Goal: Task Accomplishment & Management: Manage account settings

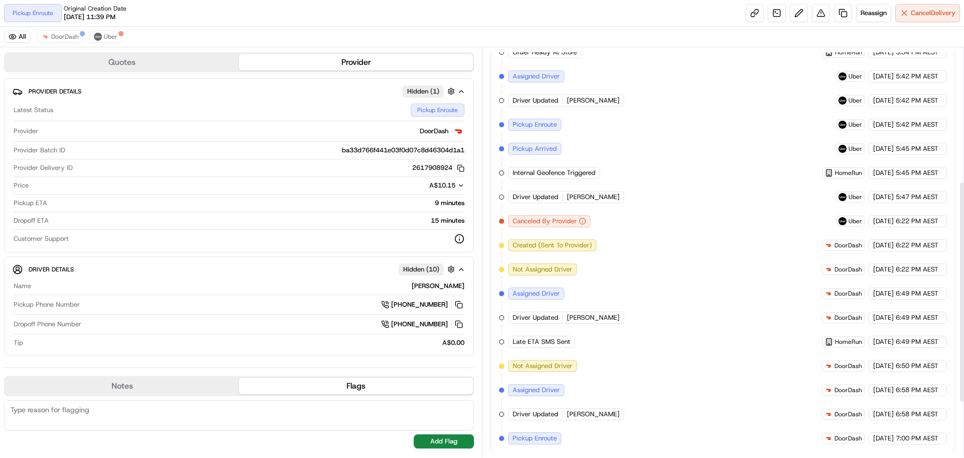
scroll to position [349, 0]
click at [930, 17] on span "Cancel Delivery" at bounding box center [933, 13] width 45 height 9
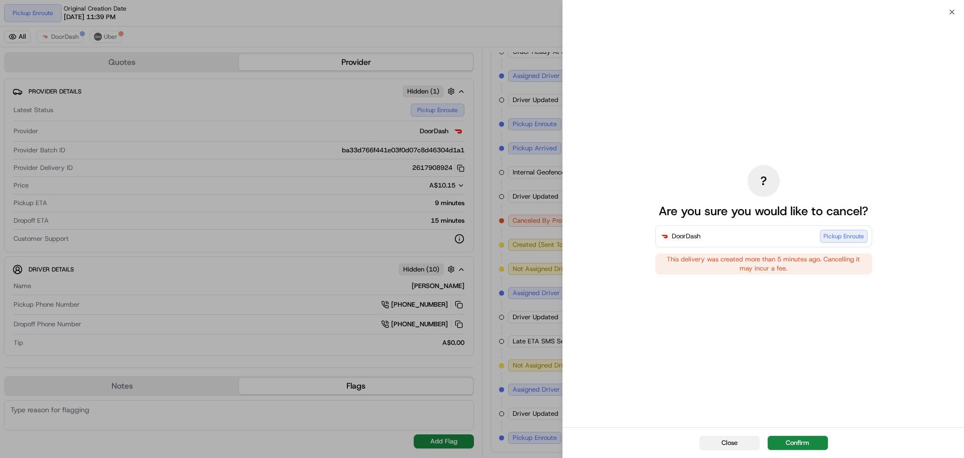
click at [719, 444] on button "Close" at bounding box center [730, 442] width 60 height 14
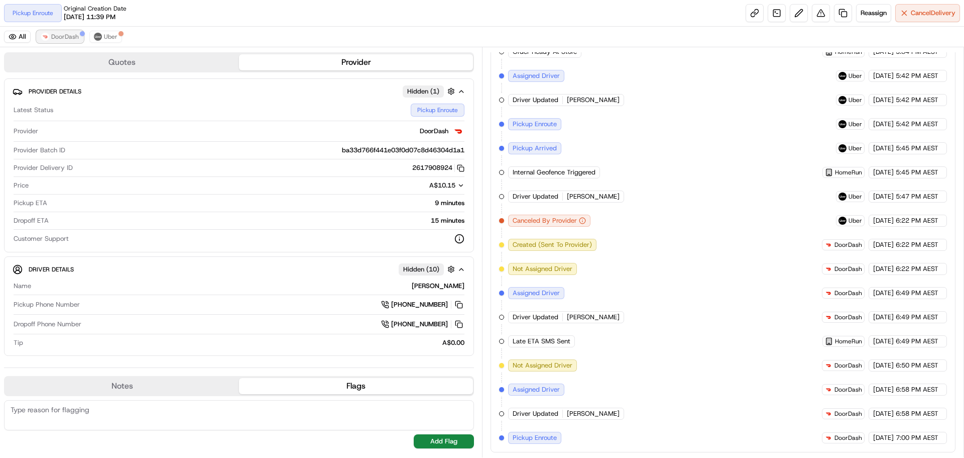
click at [72, 37] on span "DoorDash" at bounding box center [65, 37] width 28 height 8
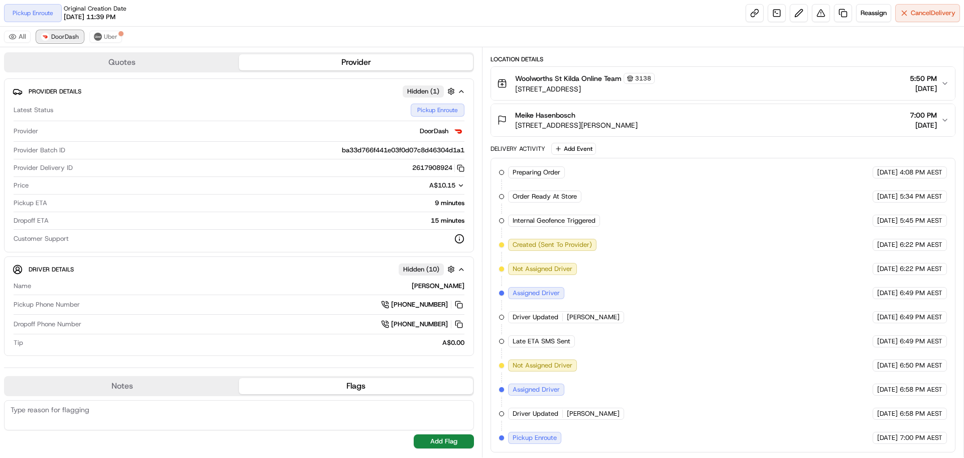
scroll to position [156, 0]
click at [109, 31] on button "Uber" at bounding box center [105, 37] width 33 height 12
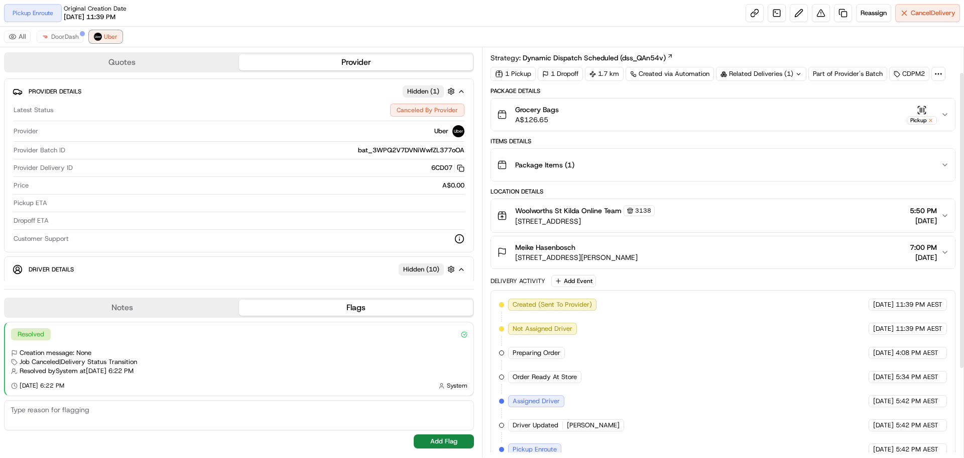
scroll to position [0, 0]
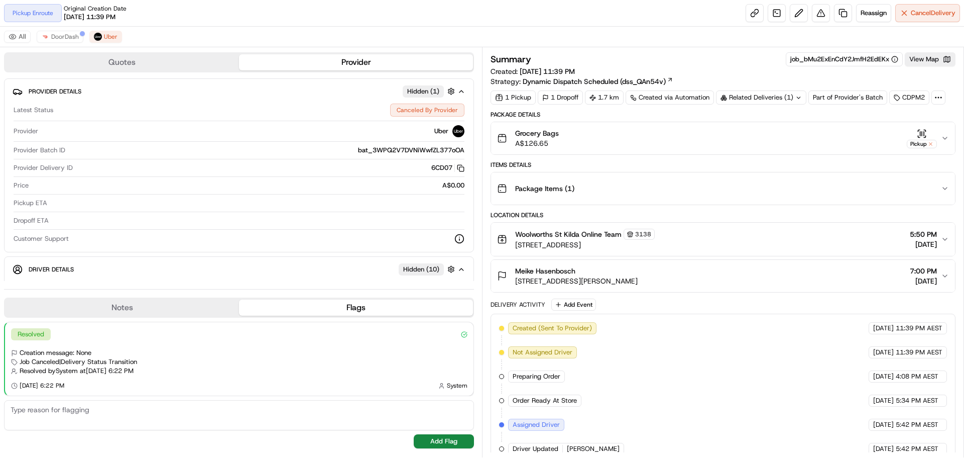
click at [773, 94] on div "Related Deliveries (1)" at bounding box center [761, 97] width 90 height 14
click at [72, 37] on span "DoorDash" at bounding box center [65, 37] width 28 height 8
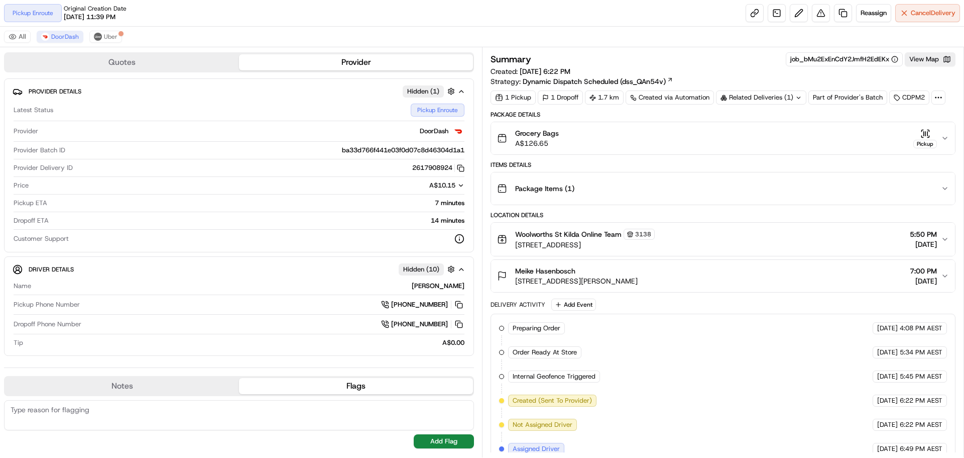
click at [752, 96] on div "Related Deliveries (1)" at bounding box center [761, 97] width 90 height 14
click at [749, 71] on div "Summary job_bMu2ExEnCdY2JmfH2EdEKx View Map Created: 17/09/2025 6:22 PM Strateg…" at bounding box center [723, 69] width 465 height 34
click at [107, 39] on span "Uber" at bounding box center [111, 37] width 14 height 8
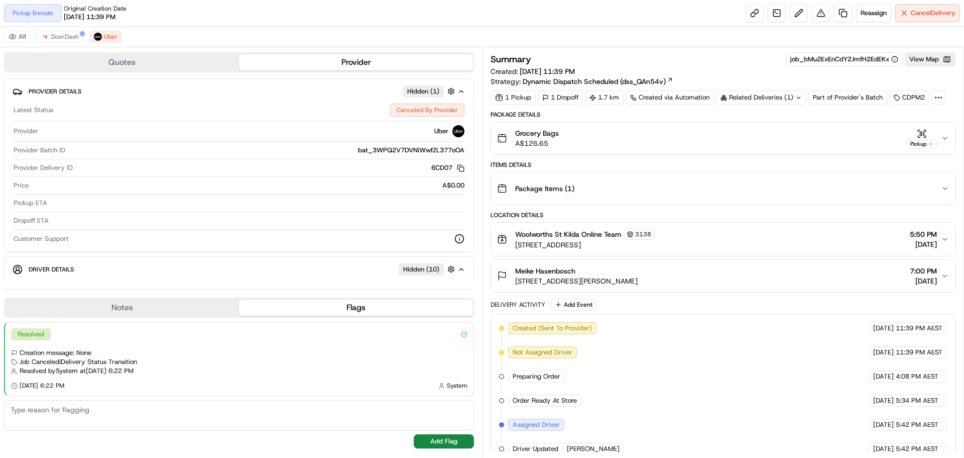
click at [753, 91] on div "Related Deliveries (1)" at bounding box center [761, 97] width 90 height 14
click at [719, 70] on div "Summary job_bMu2ExEnCdY2JmfH2EdEKx View Map Created: 16/09/2025 11:39 PM Strate…" at bounding box center [723, 69] width 465 height 34
click at [68, 34] on span "DoorDash" at bounding box center [65, 37] width 28 height 8
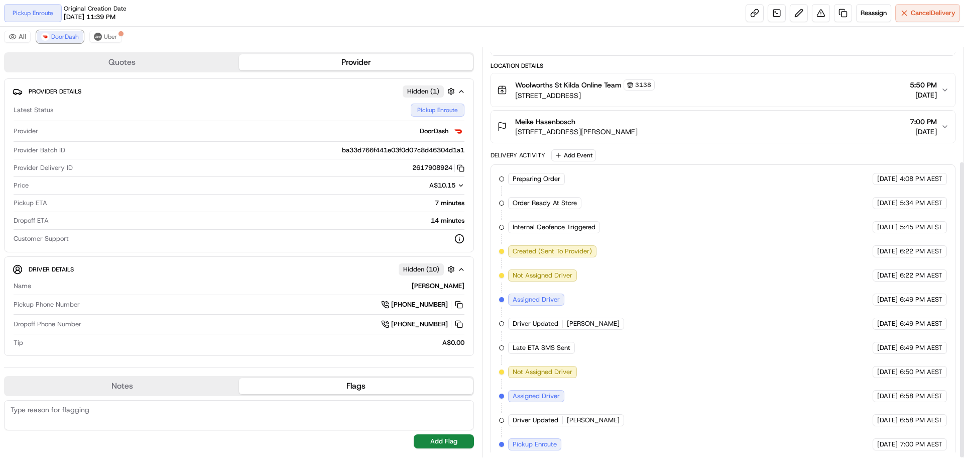
scroll to position [156, 0]
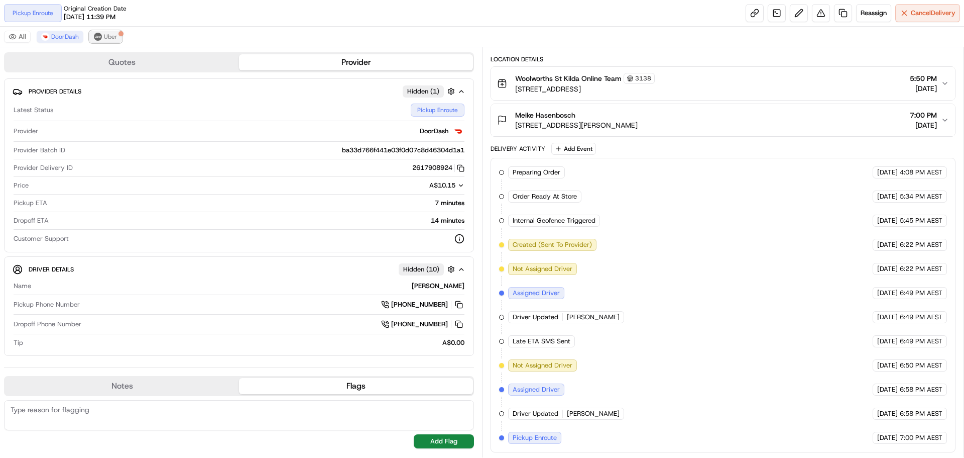
click at [107, 37] on span "Uber" at bounding box center [111, 37] width 14 height 8
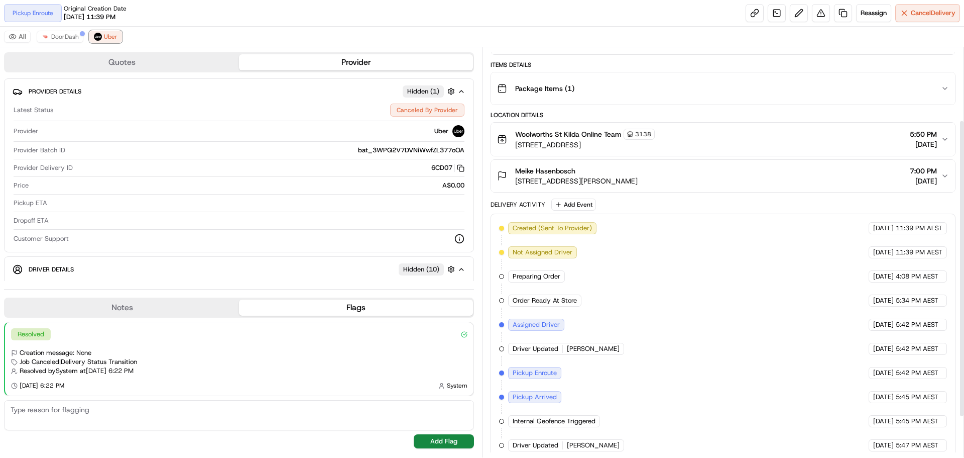
scroll to position [0, 0]
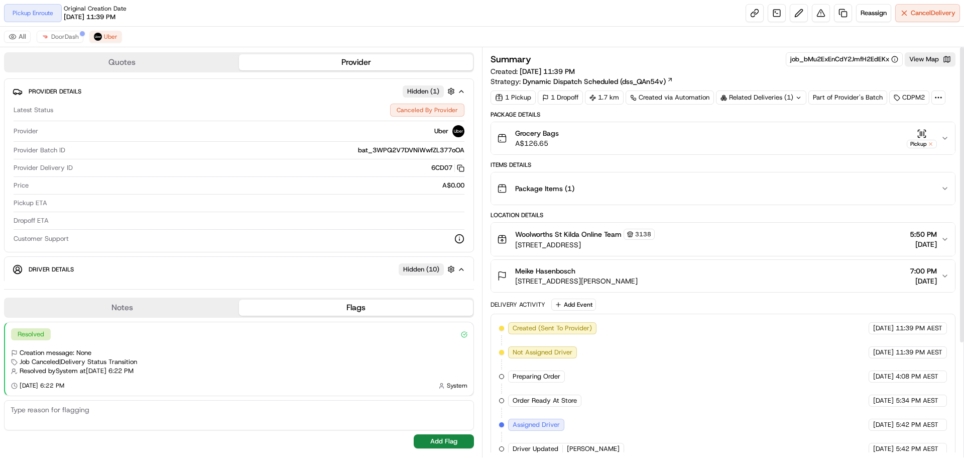
click at [755, 95] on div "Related Deliveries (1)" at bounding box center [761, 97] width 90 height 14
click at [791, 82] on div "Summary job_bMu2ExEnCdY2JmfH2EdEKx View Map Created: 16/09/2025 11:39 PM Strate…" at bounding box center [723, 69] width 465 height 34
click at [728, 79] on div "Summary job_bMu2ExEnCdY2JmfH2EdEKx View Map Created: 16/09/2025 11:39 PM Strate…" at bounding box center [723, 69] width 465 height 34
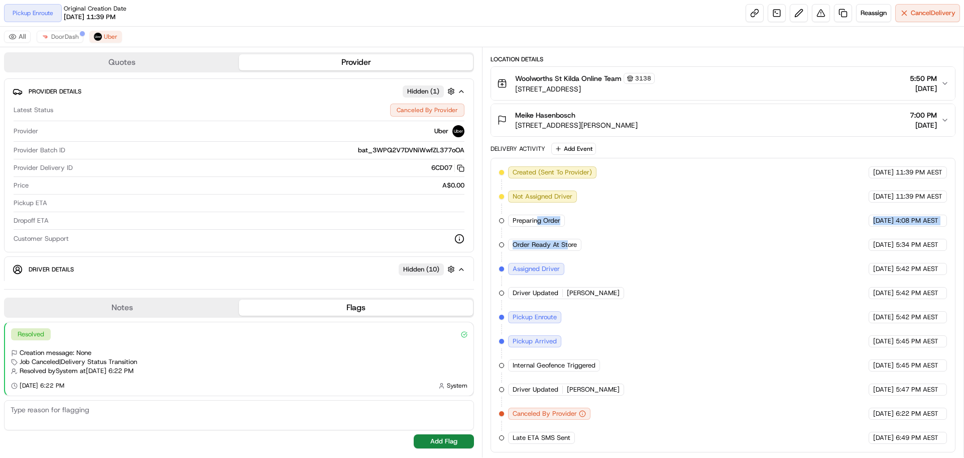
drag, startPoint x: 568, startPoint y: 236, endPoint x: 536, endPoint y: 210, distance: 41.0
click at [536, 210] on div "Created (Sent To Provider) Uber 16/09/2025 11:39 PM AEST Not Assigned Driver Ub…" at bounding box center [723, 304] width 448 height 277
click at [477, 191] on div "Quotes Provider Provider Details Hidden ( 1 ) Latest Status Canceled By Provide…" at bounding box center [241, 252] width 482 height 410
click at [62, 41] on button "DoorDash" at bounding box center [60, 37] width 47 height 12
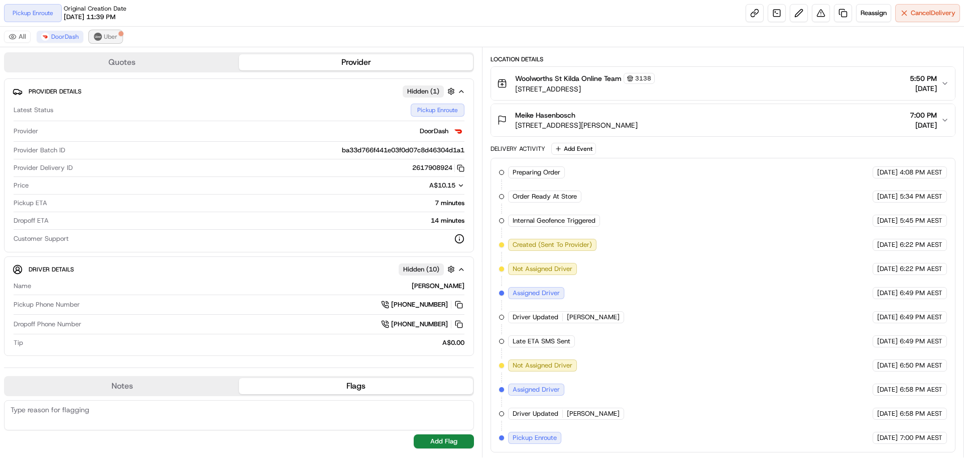
click at [110, 34] on span "Uber" at bounding box center [111, 37] width 14 height 8
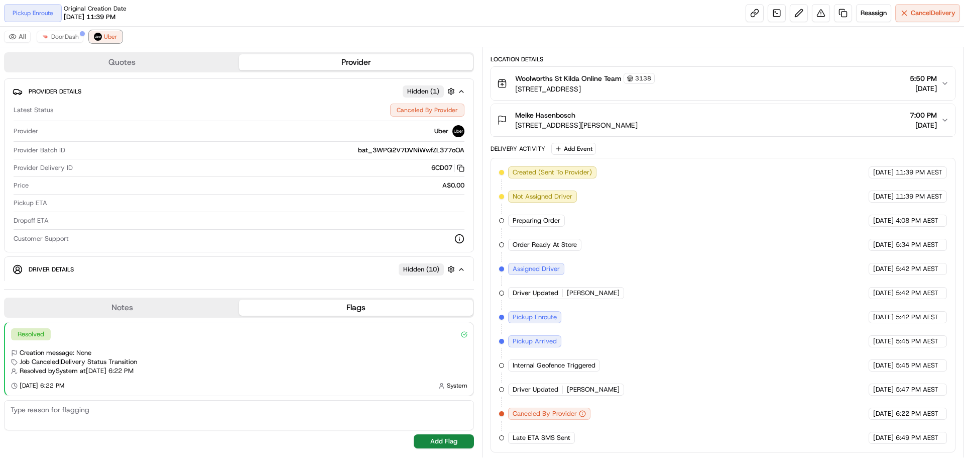
scroll to position [0, 0]
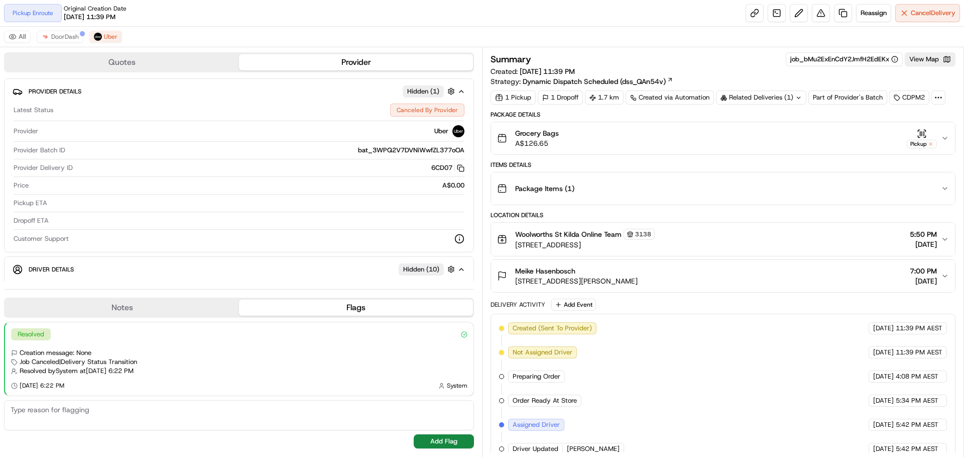
click at [767, 99] on div "Related Deliveries (1)" at bounding box center [761, 97] width 90 height 14
click at [758, 80] on div "Summary job_bMu2ExEnCdY2JmfH2EdEKx View Map Created: 16/09/2025 11:39 PM Strate…" at bounding box center [723, 69] width 465 height 34
click at [786, 97] on div "Related Deliveries (1)" at bounding box center [761, 97] width 90 height 14
click at [761, 77] on div "Summary job_bMu2ExEnCdY2JmfH2EdEKx View Map Created: 16/09/2025 11:39 PM Strate…" at bounding box center [723, 69] width 465 height 34
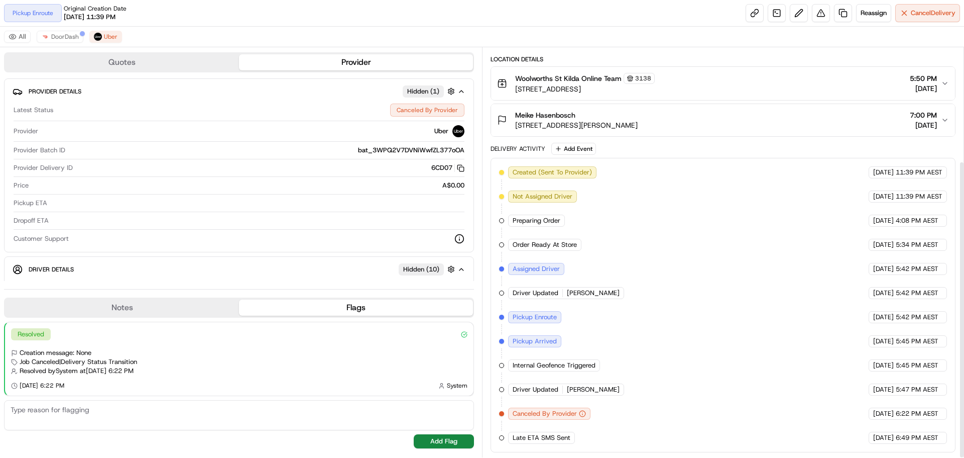
scroll to position [156, 0]
click at [70, 32] on button "DoorDash" at bounding box center [60, 37] width 47 height 12
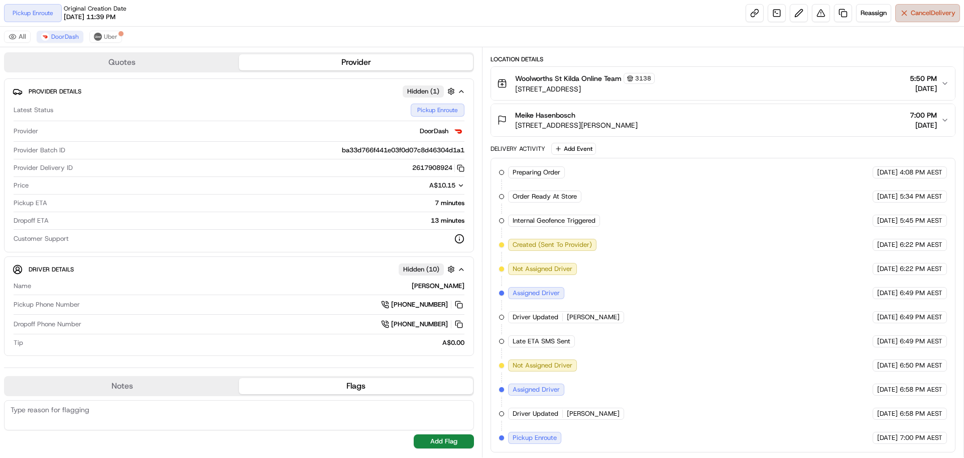
click at [936, 15] on span "Cancel Delivery" at bounding box center [933, 13] width 45 height 9
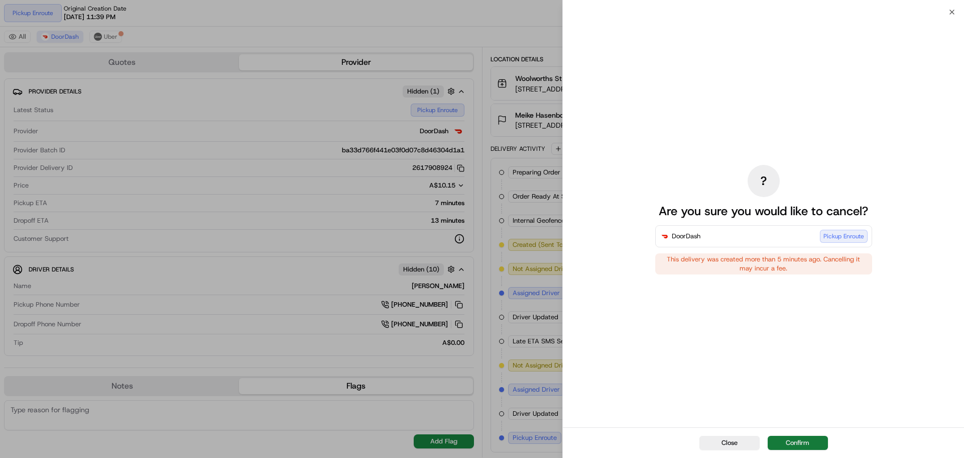
click at [801, 439] on button "Confirm" at bounding box center [798, 442] width 60 height 14
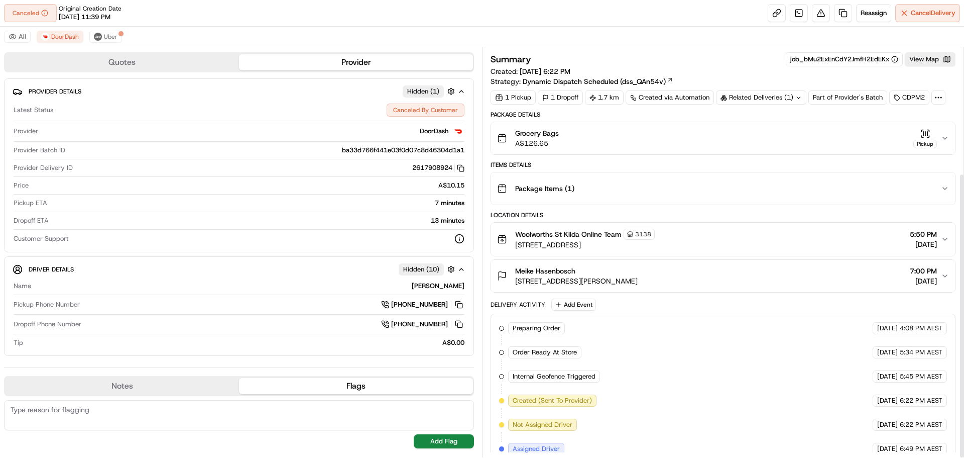
scroll to position [180, 0]
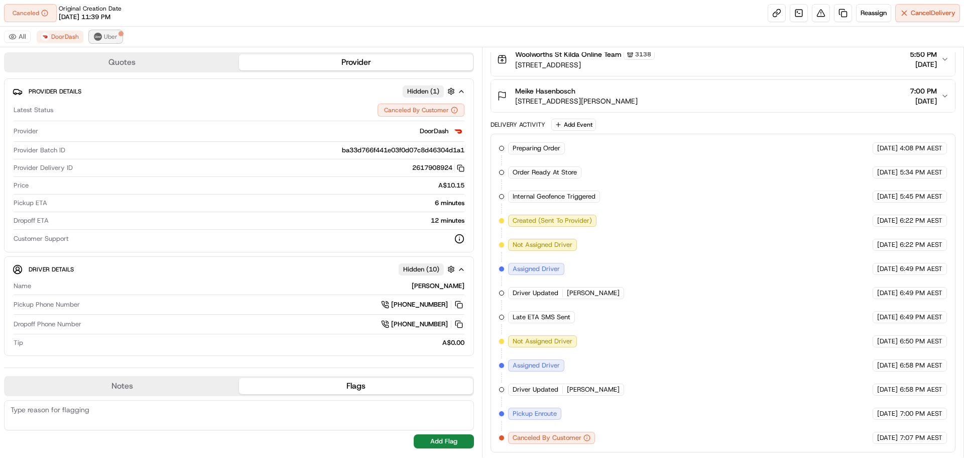
click at [110, 37] on span "Uber" at bounding box center [111, 37] width 14 height 8
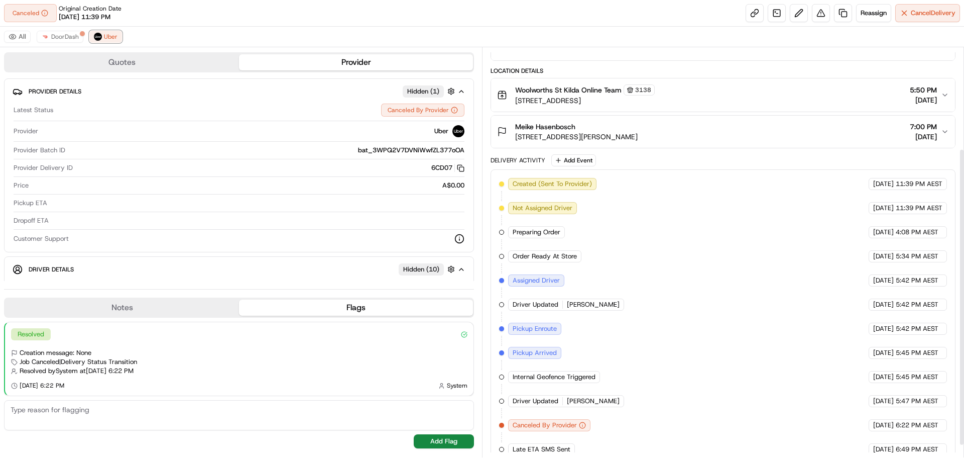
scroll to position [156, 0]
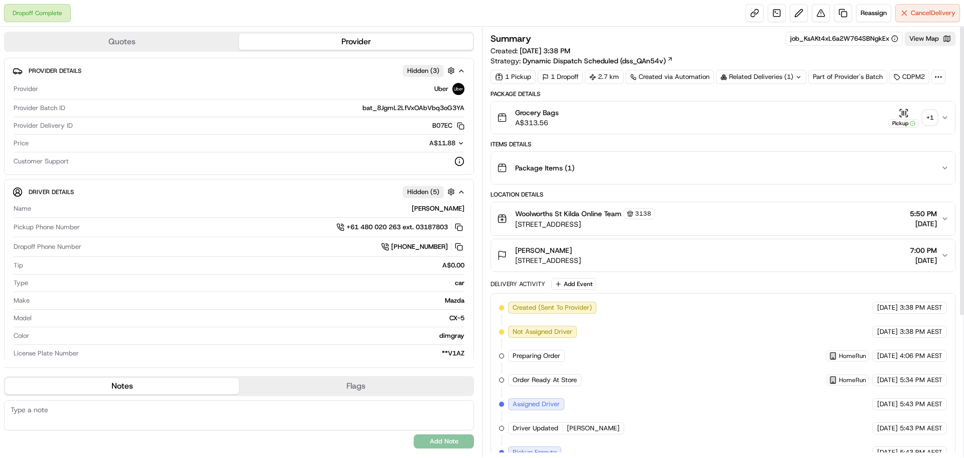
click at [780, 70] on div "Related Deliveries (1)" at bounding box center [761, 77] width 90 height 14
click at [848, 89] on div "Summary job_KsAKt4xL6a2W764SBNgkEx View Map Created: [DATE] 3:38 PM Strategy: D…" at bounding box center [723, 346] width 465 height 628
click at [932, 116] on div "+ 1" at bounding box center [930, 117] width 14 height 14
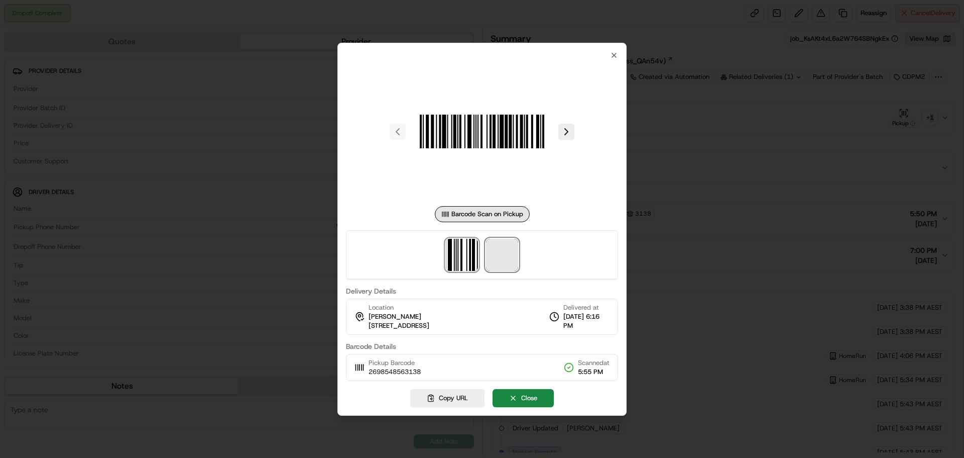
click at [497, 257] on span at bounding box center [502, 255] width 32 height 32
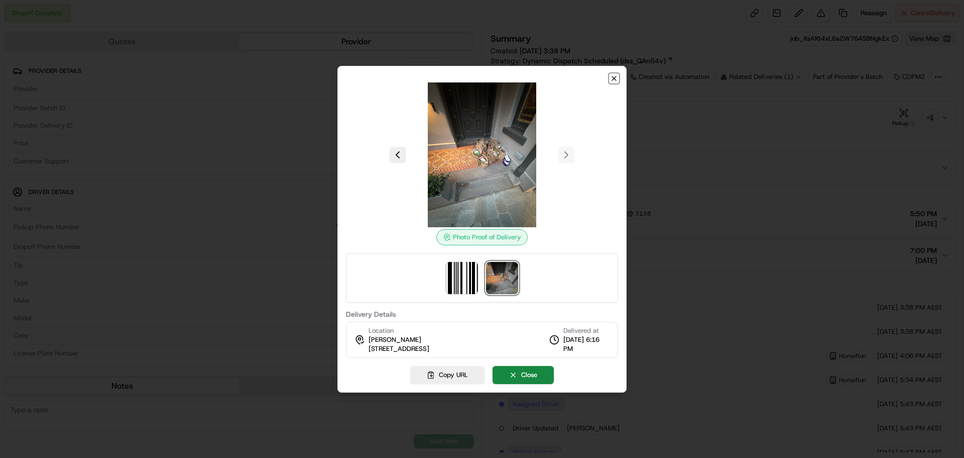
click at [611, 74] on icon "button" at bounding box center [614, 78] width 8 height 8
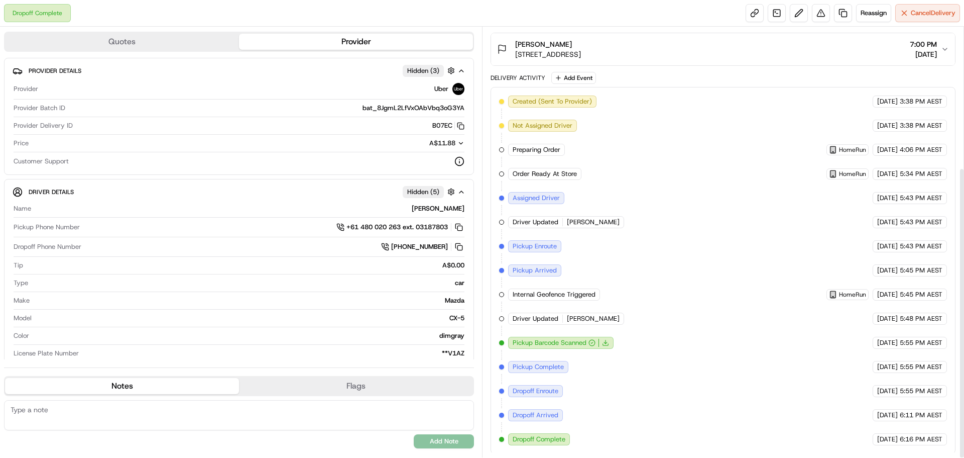
scroll to position [207, 0]
